Goal: Task Accomplishment & Management: Manage account settings

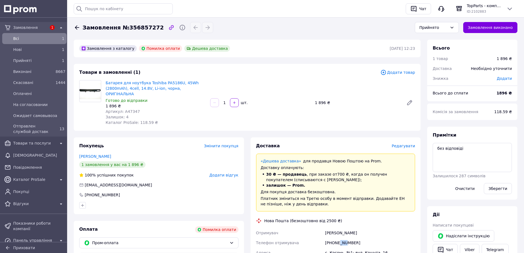
drag, startPoint x: 339, startPoint y: 236, endPoint x: 344, endPoint y: 236, distance: 4.9
click at [344, 238] on div "[PHONE_NUMBER]" at bounding box center [370, 243] width 92 height 10
click at [157, 91] on span "Батарея для ноутбука Toshiba PA5186U, 45Wh (2800mAh), 4cell, 14.8V, Li-ion, чор…" at bounding box center [156, 88] width 100 height 16
click at [157, 89] on link "Батарея для ноутбука Toshiba PA5186U, 45Wh (2800mAh), 4cell, 14.8V, Li-ion, чор…" at bounding box center [152, 88] width 93 height 15
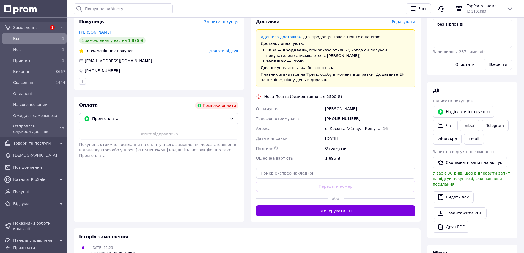
scroll to position [137, 0]
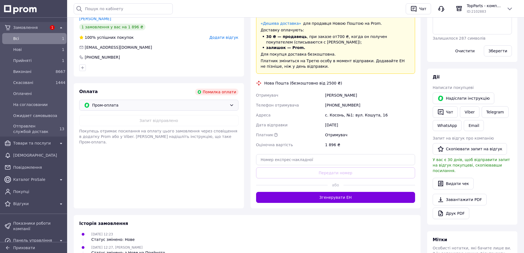
click at [215, 102] on span "Пром-оплата" at bounding box center [159, 105] width 135 height 6
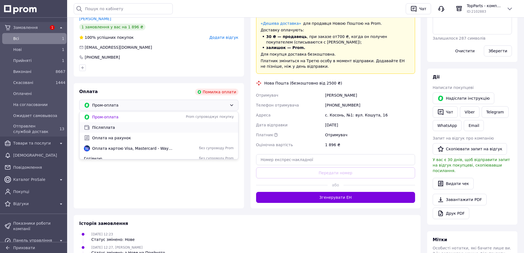
click at [125, 125] on span "Післяплата" at bounding box center [163, 127] width 142 height 5
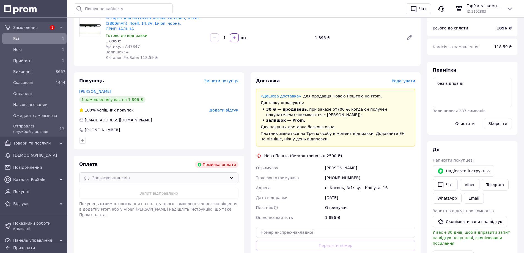
scroll to position [0, 0]
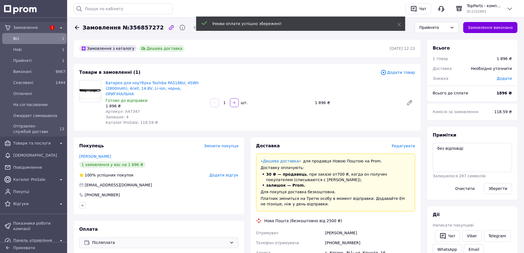
click at [129, 109] on span "Артикул: A47347" at bounding box center [123, 111] width 34 height 4
copy span "A47347"
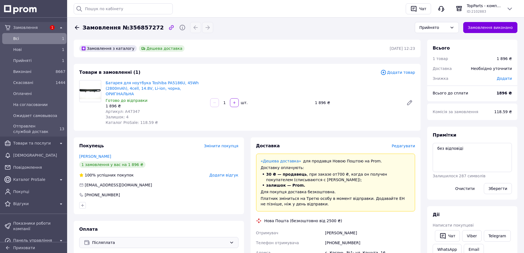
click at [338, 238] on div "[PHONE_NUMBER]" at bounding box center [370, 243] width 92 height 10
copy div "[PHONE_NUMBER]"
click at [344, 228] on div "Варади Йосиф" at bounding box center [370, 233] width 92 height 10
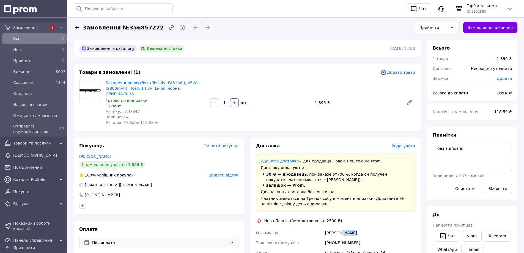
click at [344, 228] on div "Варади Йосиф" at bounding box center [370, 233] width 92 height 10
copy div "Варади Йосиф"
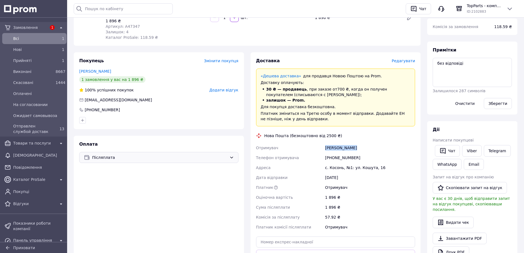
scroll to position [92, 0]
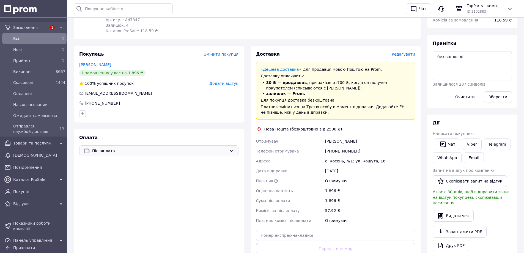
click at [332, 156] on div "с. Косонь, №1: ул. Кошута, 16" at bounding box center [370, 161] width 92 height 10
copy div "Косонь"
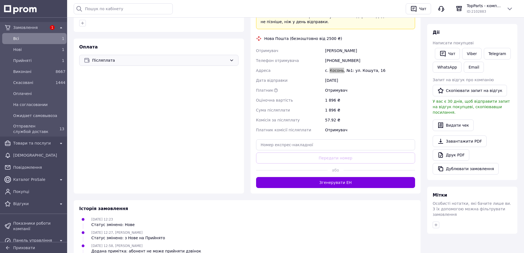
scroll to position [183, 0]
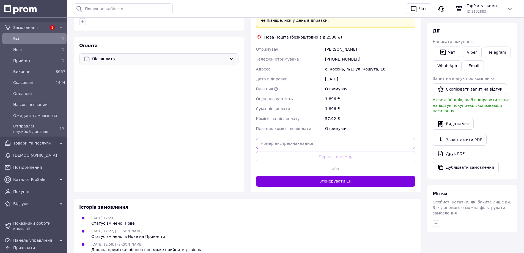
click at [344, 138] on input "text" at bounding box center [335, 143] width 159 height 11
paste input "20451225307579"
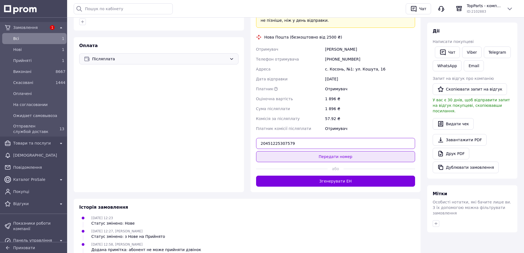
type input "20451225307579"
click at [342, 151] on button "Передати номер" at bounding box center [335, 156] width 159 height 11
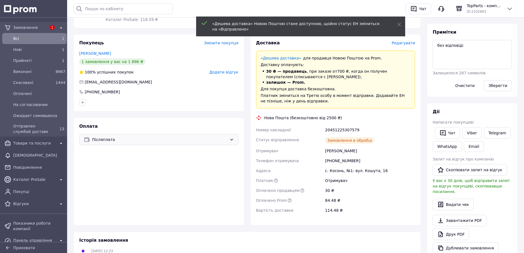
scroll to position [0, 0]
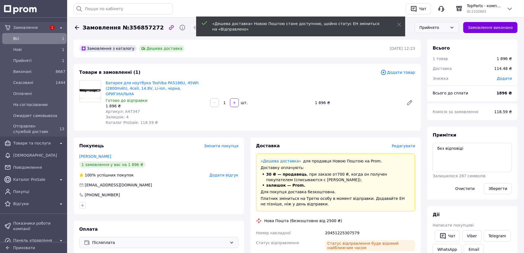
click at [443, 27] on div "Прийнято" at bounding box center [433, 27] width 28 height 6
click at [442, 74] on li "Отправлен службой доставк" at bounding box center [436, 76] width 43 height 23
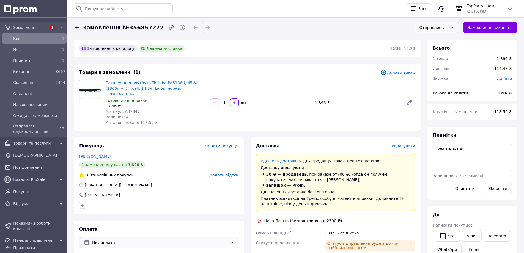
click at [131, 109] on span "Артикул: A47347" at bounding box center [123, 111] width 34 height 4
copy span "A47347"
click at [342, 189] on div "Для покупця доставка безкоштовна." at bounding box center [336, 191] width 150 height 5
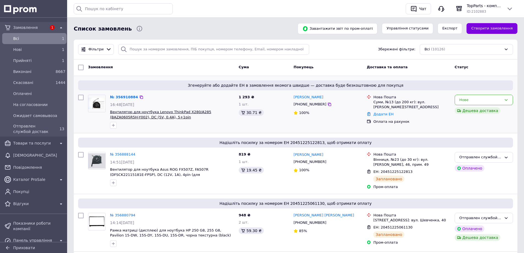
click at [127, 117] on span "Вентилятор для ноутбука Lenovo ThinkPad X280/A285 (BAZA0605R5H-Y002), DC (5V, 0…" at bounding box center [160, 114] width 101 height 9
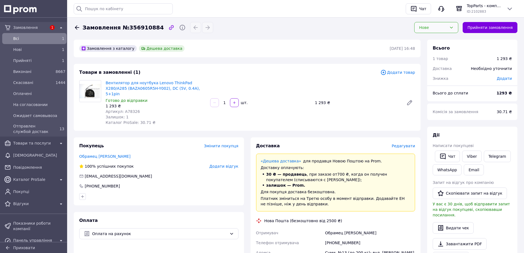
click at [430, 29] on div "Нове" at bounding box center [433, 27] width 28 height 6
click at [428, 40] on li "Прийнято" at bounding box center [435, 39] width 43 height 10
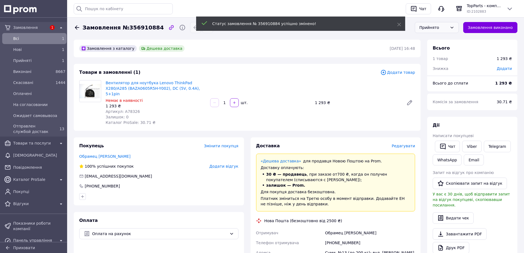
click at [129, 109] on span "Артикул: A78326" at bounding box center [123, 111] width 34 height 4
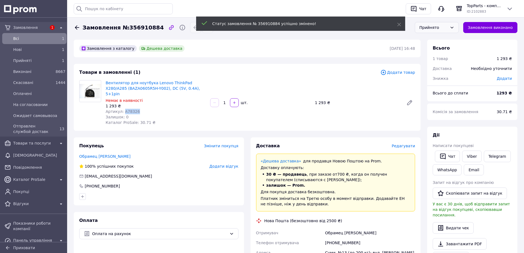
copy span "A78326"
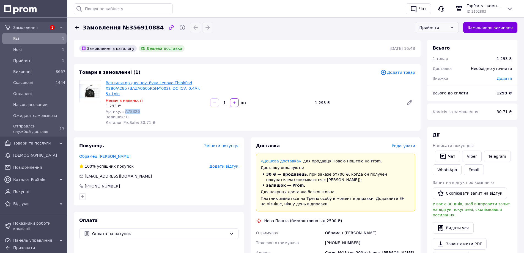
click at [123, 87] on link "Вентилятор для ноутбука Lenovo ThinkPad X280/A285 (BAZA0605R5H-Y002), DC (5V, 0…" at bounding box center [153, 88] width 94 height 15
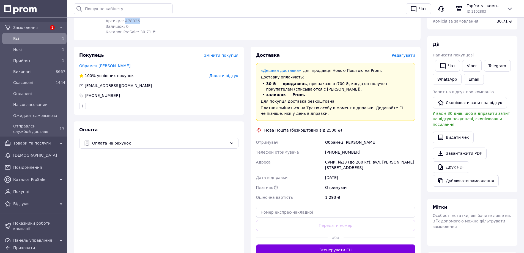
scroll to position [92, 0]
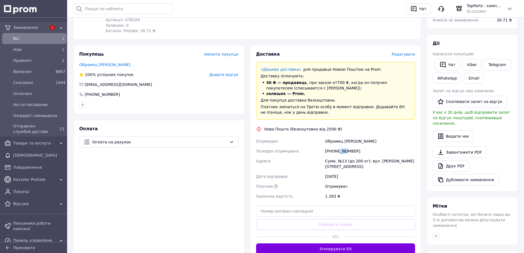
drag, startPoint x: 338, startPoint y: 145, endPoint x: 345, endPoint y: 145, distance: 6.6
click at [345, 146] on div "[PHONE_NUMBER]" at bounding box center [370, 151] width 92 height 10
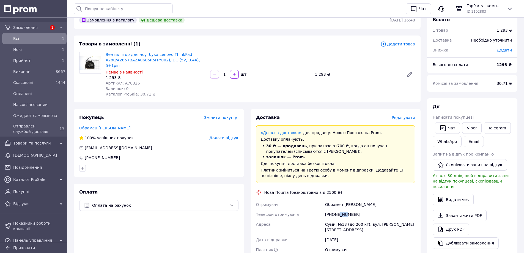
scroll to position [0, 0]
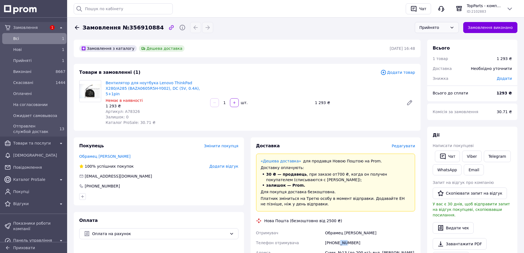
click at [439, 26] on div "Прийнято" at bounding box center [433, 27] width 28 height 6
click at [446, 69] on li "На согласовании" at bounding box center [436, 70] width 43 height 10
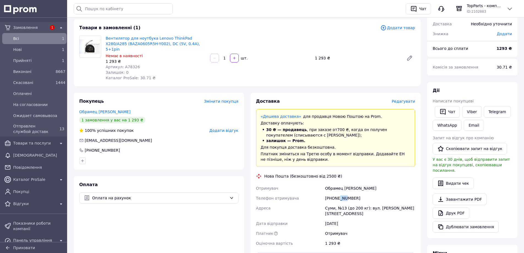
scroll to position [92, 0]
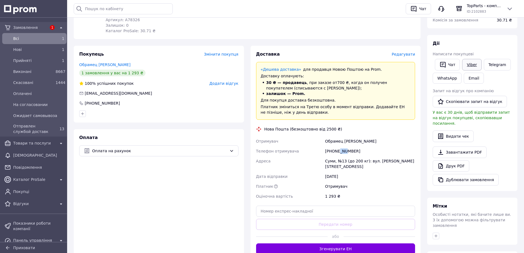
click at [472, 62] on link "Viber" at bounding box center [471, 65] width 19 height 12
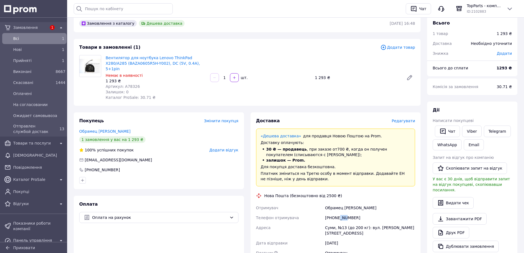
scroll to position [0, 0]
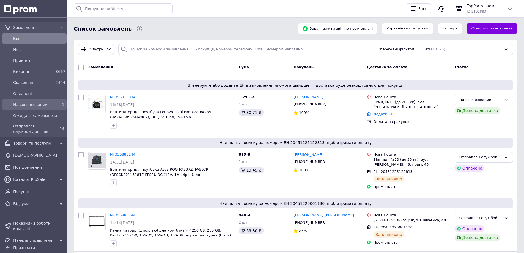
click at [39, 104] on span "На согласовании" at bounding box center [33, 104] width 40 height 5
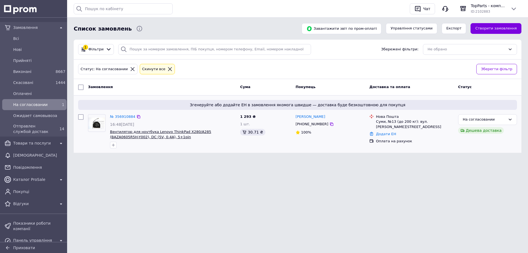
click at [165, 130] on span "Вентилятор для ноутбука Lenovo ThinkPad X280/A285 (BAZA0605R5H-Y002), DC (5V, 0…" at bounding box center [160, 134] width 101 height 9
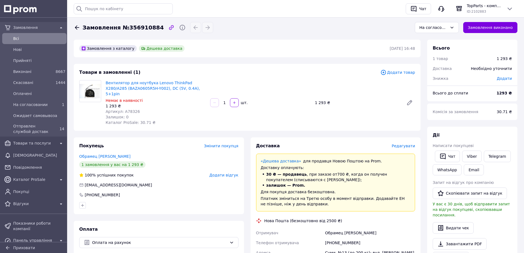
click at [133, 109] on span "Артикул: A78326" at bounding box center [123, 111] width 34 height 4
copy span "A78326"
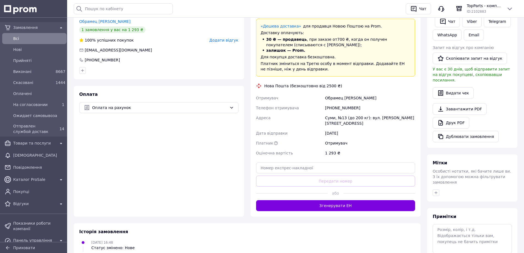
scroll to position [137, 0]
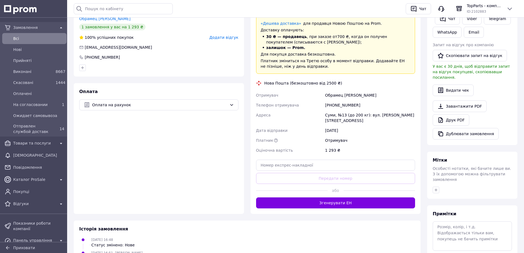
click at [340, 100] on div "[PHONE_NUMBER]" at bounding box center [370, 105] width 92 height 10
copy div "[PHONE_NUMBER]"
click at [336, 92] on div "Обрамец [PERSON_NAME]" at bounding box center [370, 95] width 92 height 10
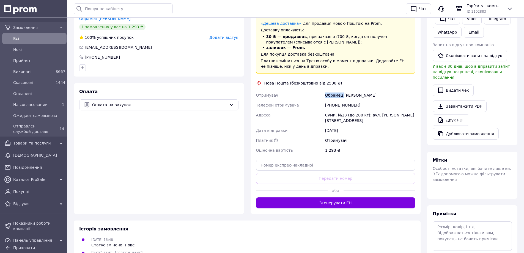
click at [336, 92] on div "Обрамец [PERSON_NAME]" at bounding box center [370, 95] width 92 height 10
click at [336, 92] on div "Обрамец Юрий" at bounding box center [370, 95] width 92 height 10
copy div "Обрамец Юрий"
click at [328, 110] on div "Суми, №13 (до 200 кг): вул. [PERSON_NAME][STREET_ADDRESS]" at bounding box center [370, 117] width 92 height 15
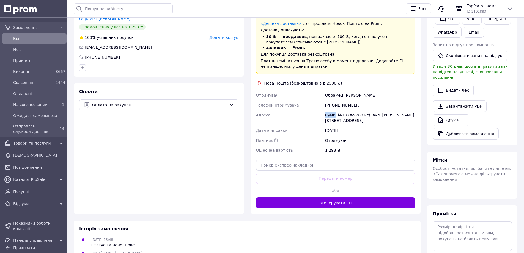
copy div "Суми"
click at [291, 159] on input "text" at bounding box center [335, 164] width 159 height 11
paste input "20451225329188"
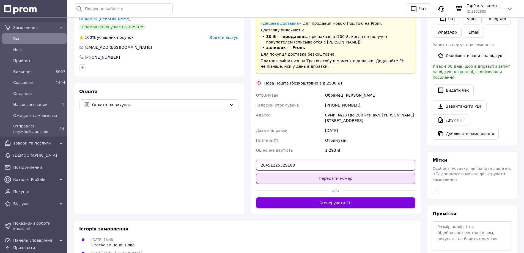
type input "20451225329188"
click at [292, 173] on button "Передати номер" at bounding box center [335, 178] width 159 height 11
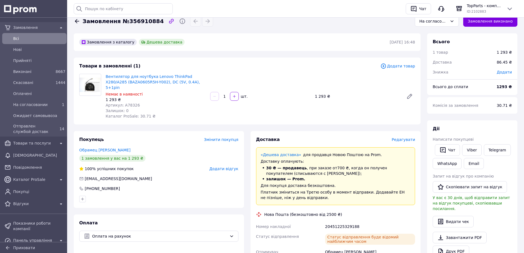
scroll to position [0, 0]
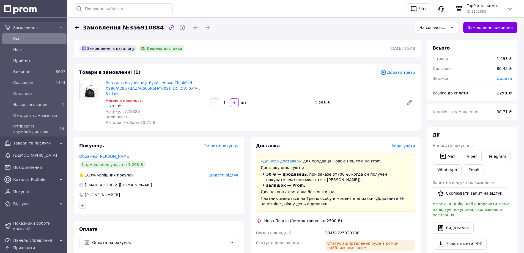
click at [131, 109] on span "Артикул: A78326" at bounding box center [123, 111] width 34 height 4
copy span "A78326"
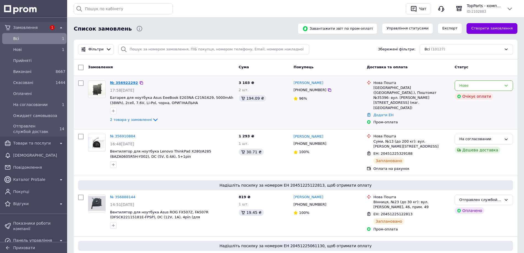
click at [123, 82] on link "№ 356922292" at bounding box center [124, 83] width 28 height 4
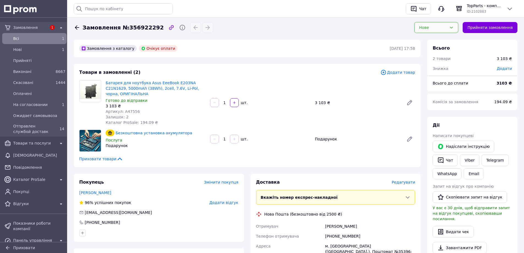
click at [429, 26] on div "Нове" at bounding box center [433, 27] width 28 height 6
click at [431, 39] on li "Прийнято" at bounding box center [435, 39] width 43 height 10
click at [128, 111] on span "Артикул: A47556" at bounding box center [123, 111] width 34 height 4
copy span "A47556"
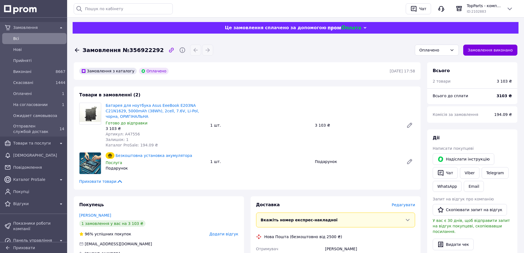
click at [127, 134] on span "Артикул: A47556" at bounding box center [123, 134] width 34 height 4
copy span "A47556"
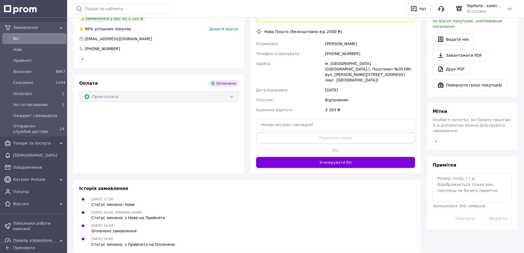
scroll to position [211, 0]
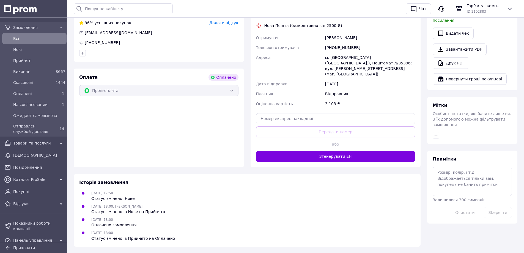
click at [342, 46] on div "[PHONE_NUMBER]" at bounding box center [370, 48] width 92 height 10
copy div "[PHONE_NUMBER]"
click at [338, 37] on div "Жупанов Андрій" at bounding box center [370, 38] width 92 height 10
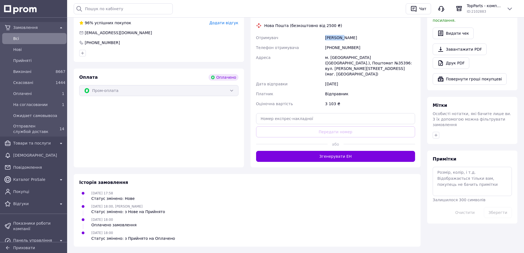
click at [338, 37] on div "Жупанов Андрій" at bounding box center [370, 38] width 92 height 10
copy div "Жупанов Андрій"
click at [398, 56] on div "м. [GEOGRAPHIC_DATA] ([GEOGRAPHIC_DATA].), Поштомат №35396: вул. [PERSON_NAME][…" at bounding box center [370, 66] width 92 height 26
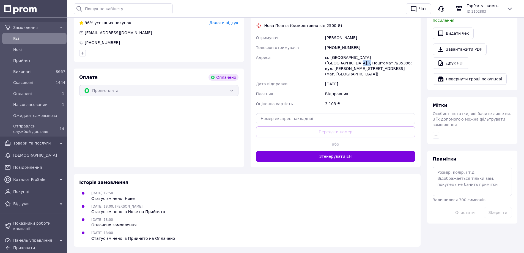
copy div "35396"
click at [294, 113] on input "text" at bounding box center [335, 118] width 159 height 11
paste input "20451225352044"
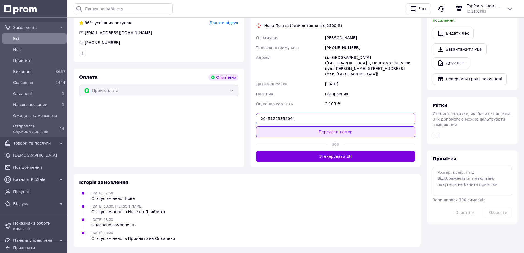
type input "20451225352044"
click at [301, 126] on button "Передати номер" at bounding box center [335, 131] width 159 height 11
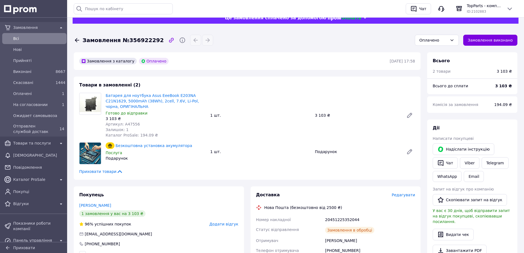
scroll to position [0, 0]
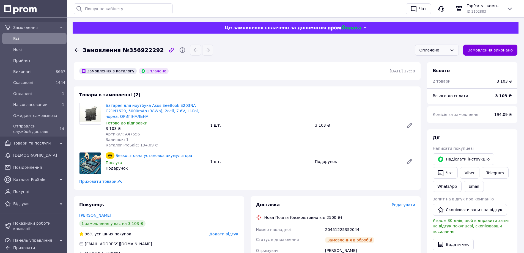
click at [431, 45] on div "Оплачено" at bounding box center [437, 50] width 44 height 11
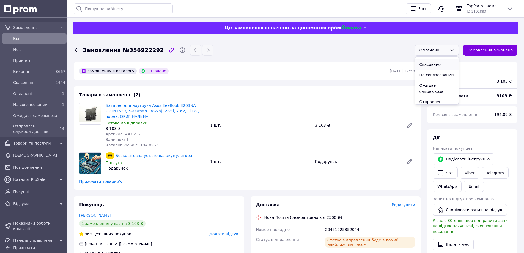
scroll to position [27, 0]
click at [437, 95] on li "Отправлен службой доставк" at bounding box center [436, 98] width 43 height 23
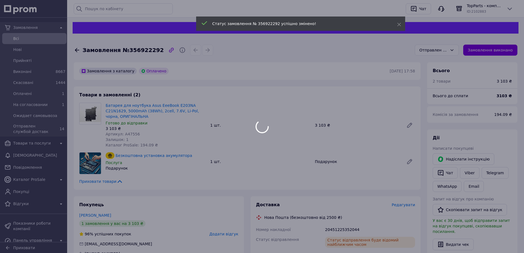
click at [128, 133] on div at bounding box center [262, 126] width 524 height 253
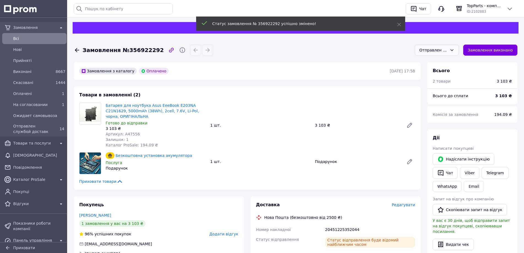
click at [128, 134] on span "Артикул: A47556" at bounding box center [123, 134] width 34 height 4
copy span "A47556"
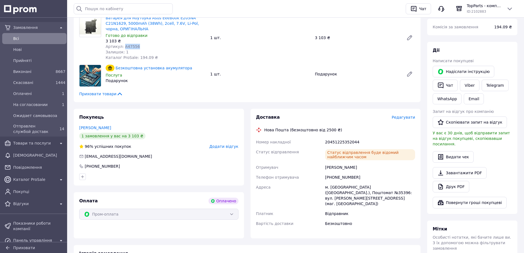
scroll to position [137, 0]
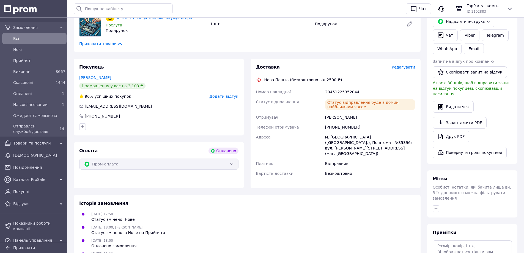
click at [335, 137] on div "м. [GEOGRAPHIC_DATA] ([GEOGRAPHIC_DATA].), Поштомат №35396: вул. [PERSON_NAME][…" at bounding box center [370, 145] width 92 height 26
copy div "Львів"
click at [338, 115] on div "Жупанов Андрій" at bounding box center [370, 117] width 92 height 10
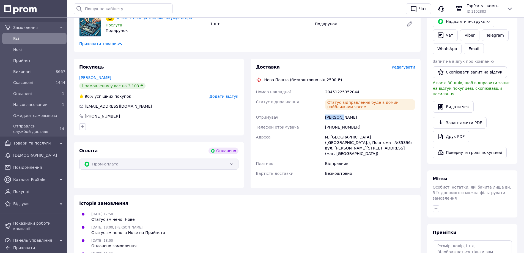
copy div "Жупанов"
click at [358, 158] on div "Відправник" at bounding box center [370, 163] width 92 height 10
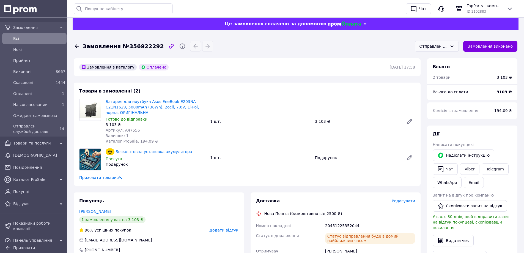
scroll to position [0, 0]
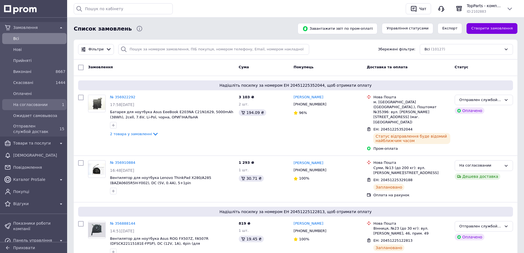
click at [35, 105] on span "На согласовании" at bounding box center [33, 104] width 40 height 5
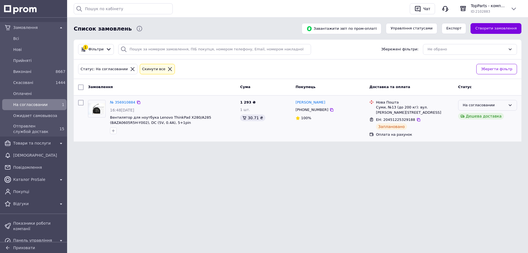
click at [509, 104] on icon at bounding box center [510, 105] width 4 height 4
click at [481, 153] on li "Отправлен службой доставк" at bounding box center [487, 155] width 58 height 16
